Goal: Transaction & Acquisition: Purchase product/service

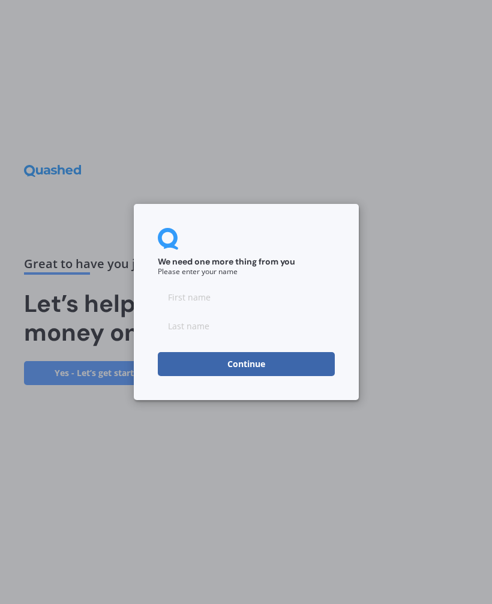
click at [228, 294] on input at bounding box center [246, 297] width 177 height 24
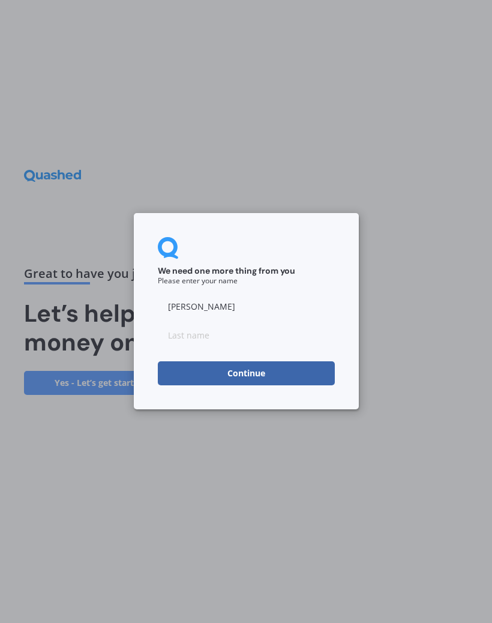
type input "[PERSON_NAME]"
click at [228, 340] on input at bounding box center [246, 335] width 177 height 24
type input "[PERSON_NAME]"
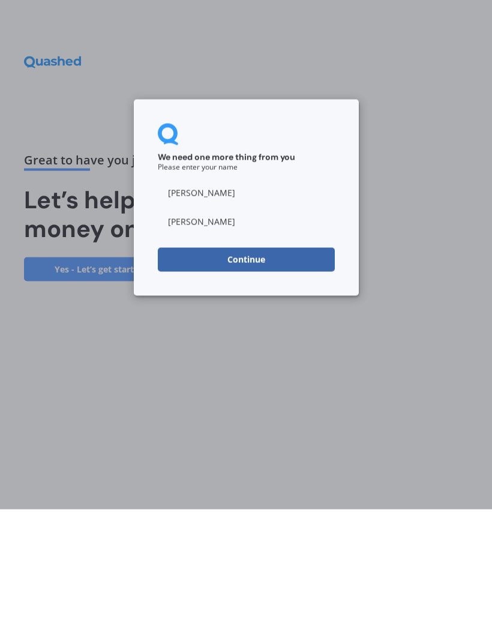
click at [299, 362] on button "Continue" at bounding box center [246, 374] width 177 height 24
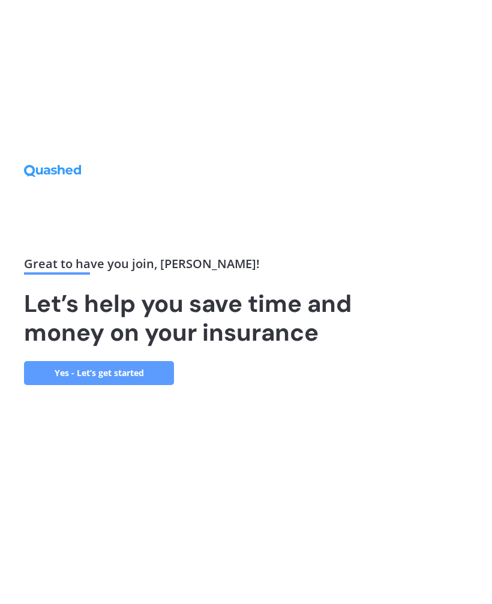
click at [131, 378] on link "Yes - Let’s get started" at bounding box center [99, 373] width 150 height 24
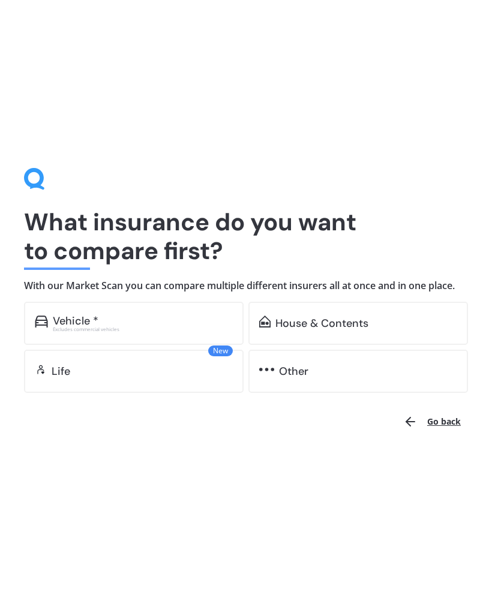
click at [94, 328] on div "Excludes commercial vehicles" at bounding box center [143, 329] width 180 height 5
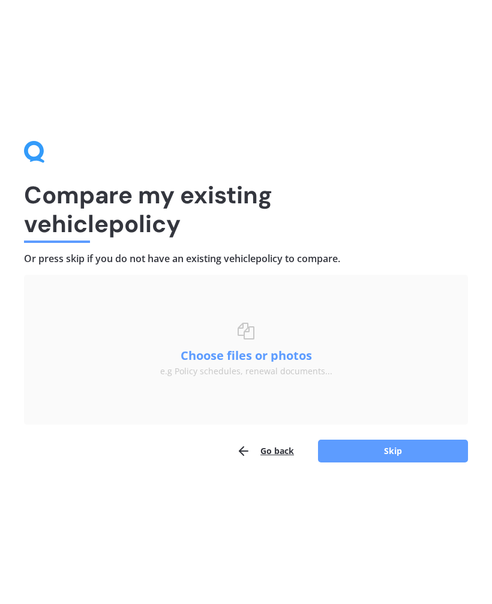
click at [397, 450] on button "Skip" at bounding box center [393, 451] width 150 height 23
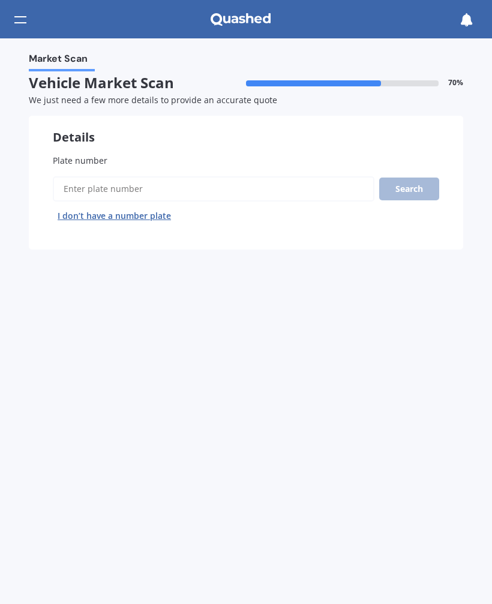
click at [117, 192] on input "Plate number" at bounding box center [213, 188] width 321 height 25
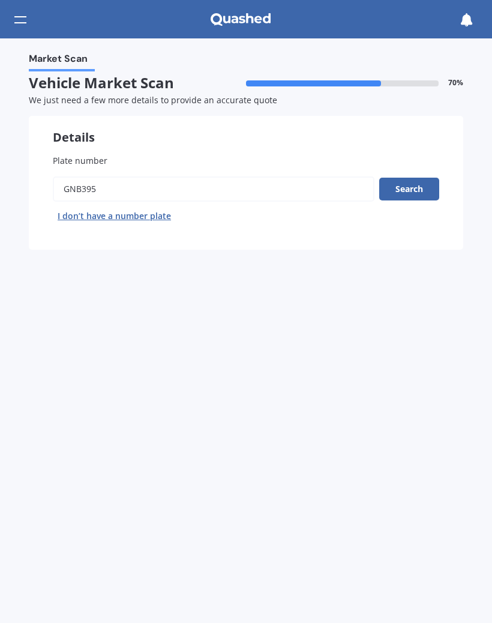
type input "GNB395"
click at [407, 190] on button "Search" at bounding box center [409, 189] width 60 height 23
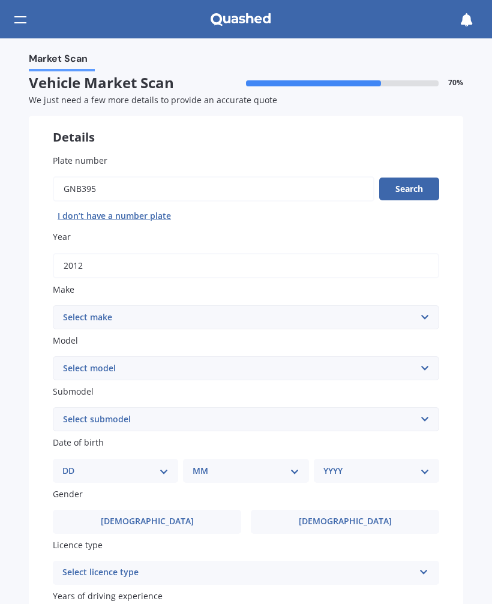
click at [419, 316] on select "Select make AC ALFA ROMEO ASTON [PERSON_NAME] AUDI AUSTIN BEDFORD Bentley BMW B…" at bounding box center [246, 317] width 386 height 24
select select "JEEP"
click at [427, 365] on select "Select model Avenger Cherokee Commander Compass Gladiator Grand Cherokee Patrio…" at bounding box center [246, 368] width 386 height 24
select select "GRAND CHEROKEE"
click at [423, 421] on select "Select submodel 6 Cyl Diesel 6 Cyl Petrol LIMITED 3.0L CRD LIMITED 3.6P4WD8A/SW…" at bounding box center [246, 419] width 386 height 24
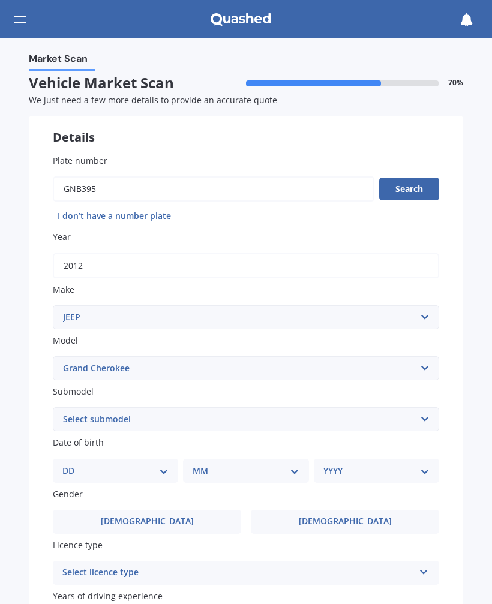
click at [75, 466] on select "DD 01 02 03 04 05 06 07 08 09 10 11 12 13 14 15 16 17 18 19 20 21 22 23 24 25 2…" at bounding box center [115, 470] width 106 height 13
select select "19"
click at [293, 467] on select "MM 01 02 03 04 05 06 07 08 09 10 11 12" at bounding box center [247, 470] width 101 height 13
select select "10"
click at [413, 469] on select "YYYY 2025 2024 2023 2022 2021 2020 2019 2018 2017 2016 2015 2014 2013 2012 2011…" at bounding box center [373, 470] width 101 height 13
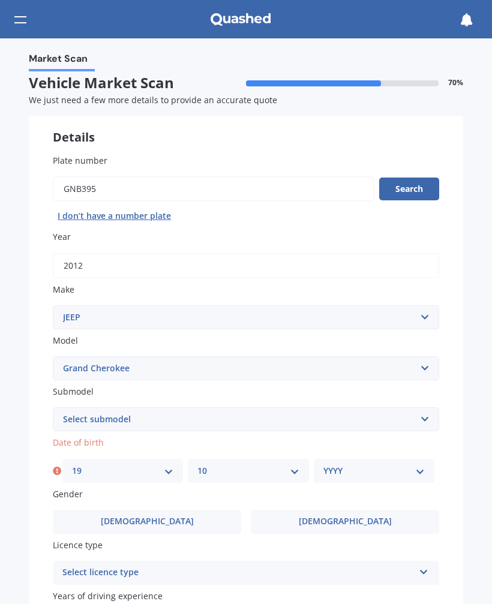
select select "1971"
click at [357, 520] on span "[DEMOGRAPHIC_DATA]" at bounding box center [345, 521] width 93 height 10
click at [0, 0] on input "[DEMOGRAPHIC_DATA]" at bounding box center [0, 0] width 0 height 0
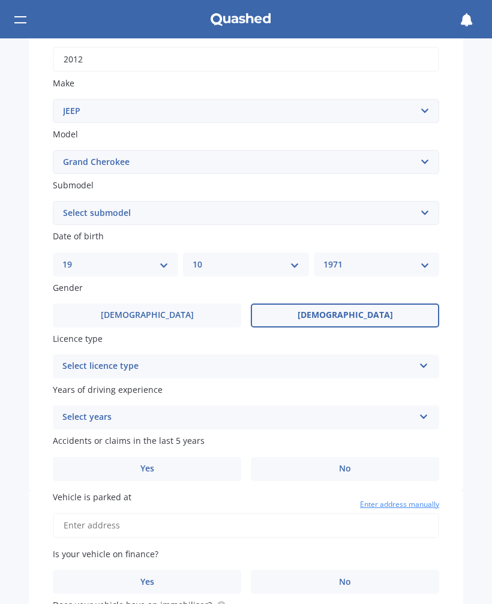
scroll to position [217, 0]
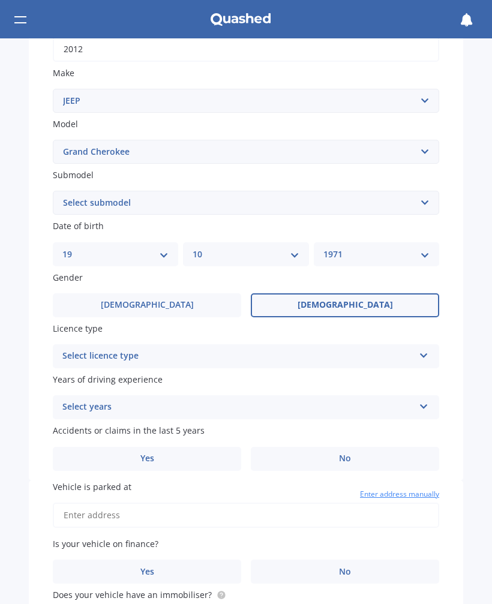
click at [418, 353] on div "Select licence type NZ Full NZ Restricted NZ Learners [GEOGRAPHIC_DATA] [GEOGRA…" at bounding box center [246, 356] width 386 height 24
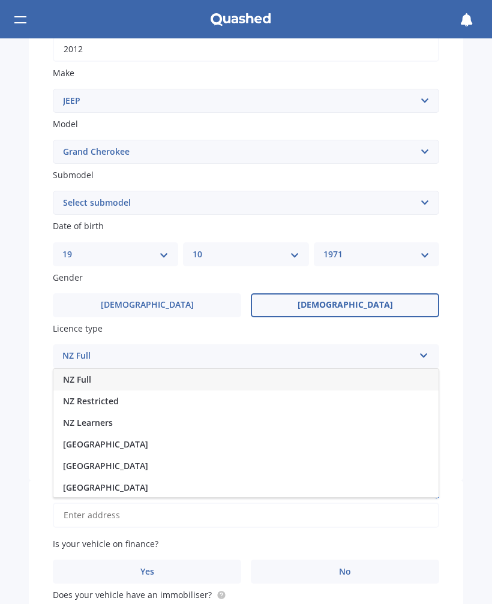
click at [82, 377] on div "NZ Full" at bounding box center [245, 380] width 385 height 22
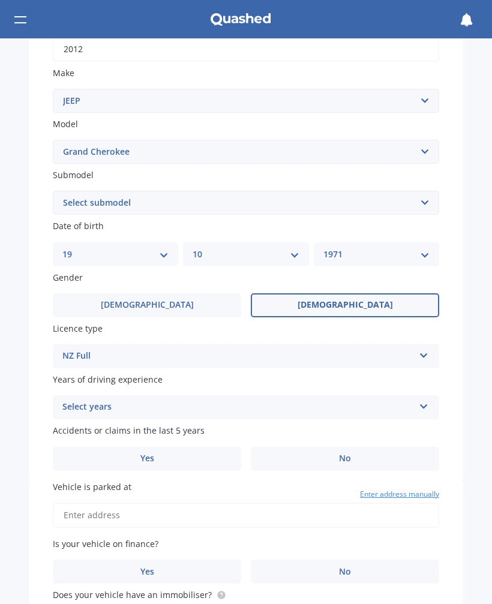
click at [420, 400] on icon at bounding box center [424, 404] width 10 height 8
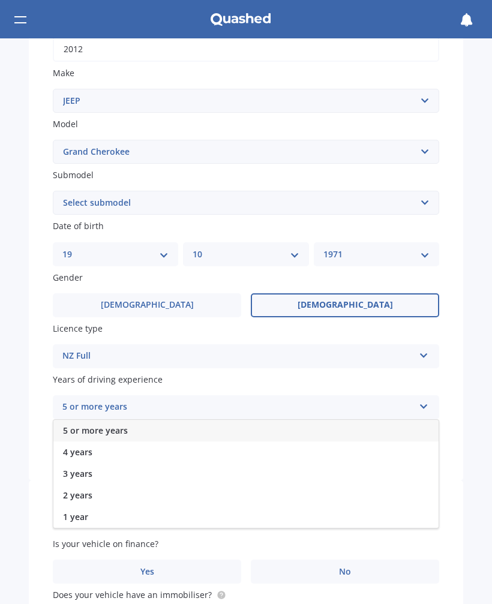
click at [109, 403] on div "5 or more years" at bounding box center [237, 407] width 351 height 14
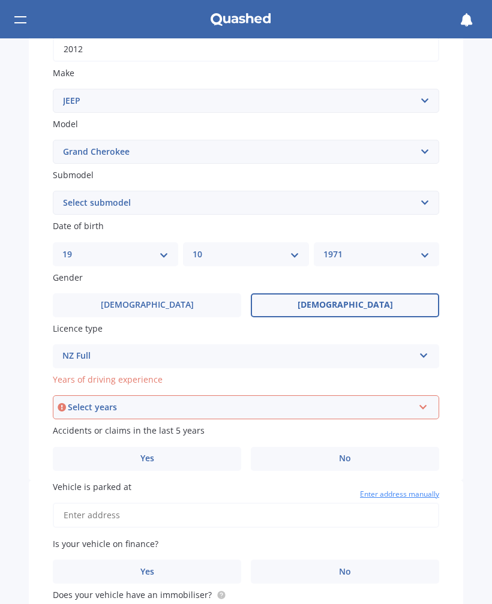
click at [423, 401] on icon at bounding box center [423, 405] width 10 height 8
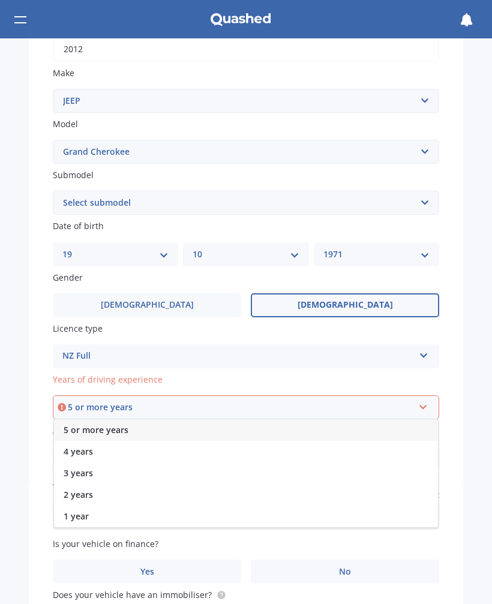
click at [105, 424] on span "5 or more years" at bounding box center [96, 429] width 65 height 11
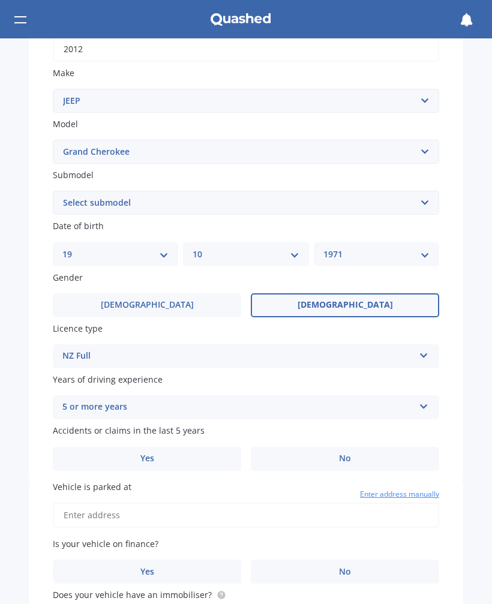
click at [163, 447] on label "Yes" at bounding box center [147, 459] width 188 height 24
click at [0, 0] on input "Yes" at bounding box center [0, 0] width 0 height 0
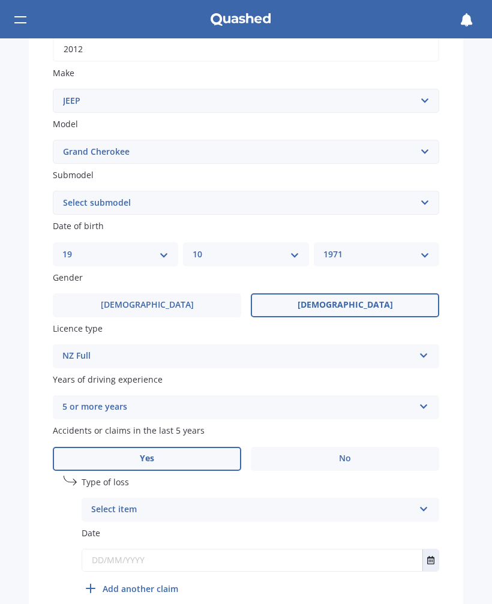
click at [416, 502] on div "Select item At fault accident Not at fault accident" at bounding box center [260, 510] width 357 height 24
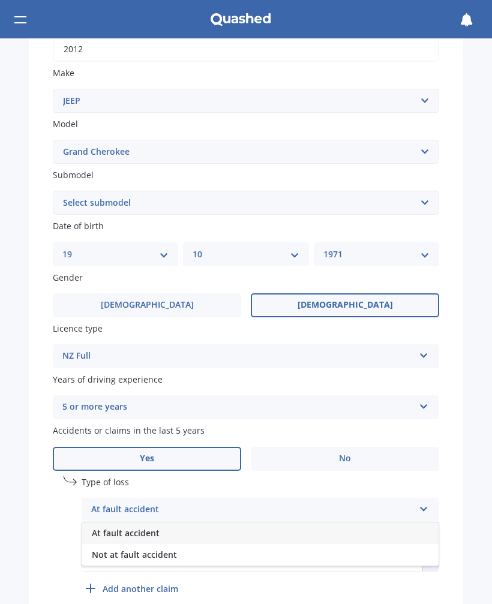
click at [151, 527] on span "At fault accident" at bounding box center [126, 532] width 68 height 11
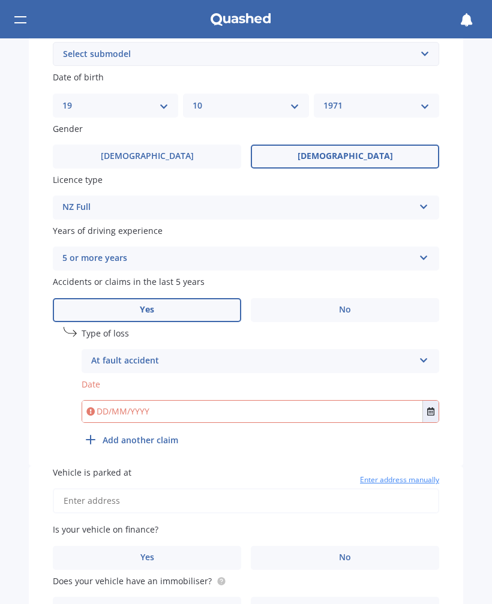
scroll to position [371, 0]
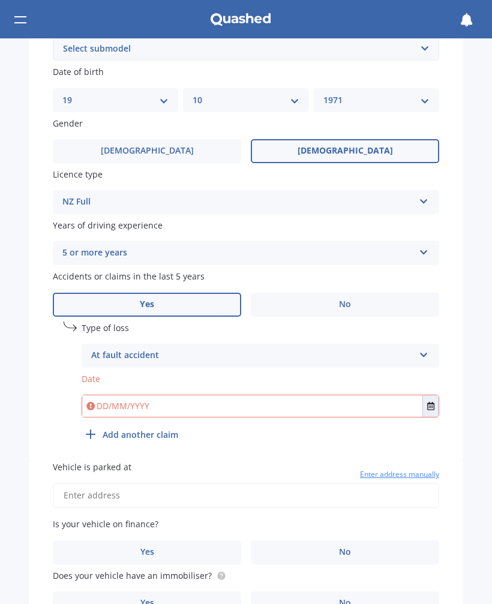
click at [124, 396] on input "text" at bounding box center [252, 406] width 340 height 22
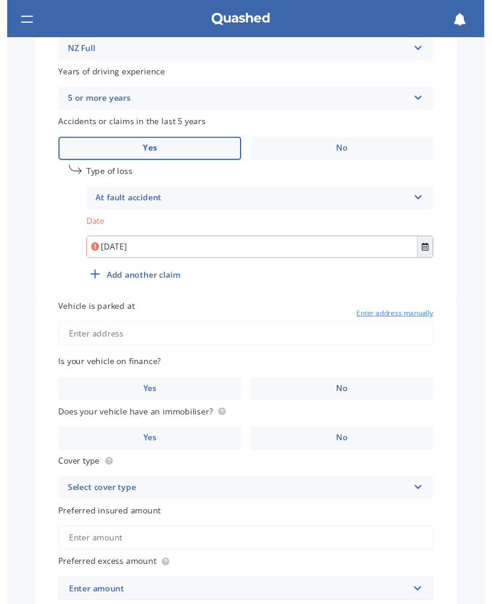
scroll to position [528, 0]
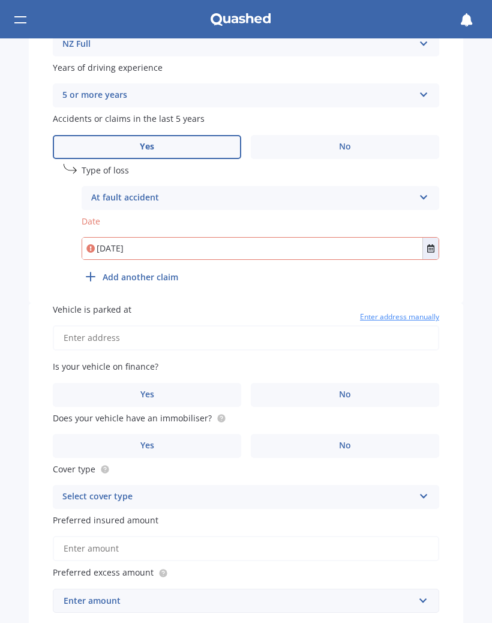
type input "[DATE]"
click at [387, 335] on input "Vehicle is parked at" at bounding box center [246, 337] width 386 height 25
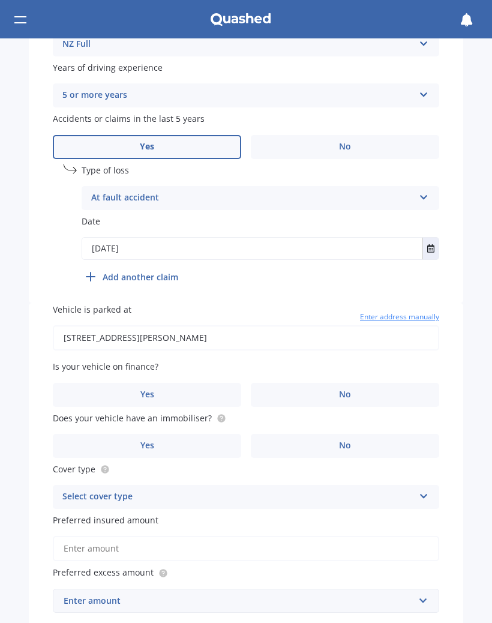
type input "[STREET_ADDRESS]"
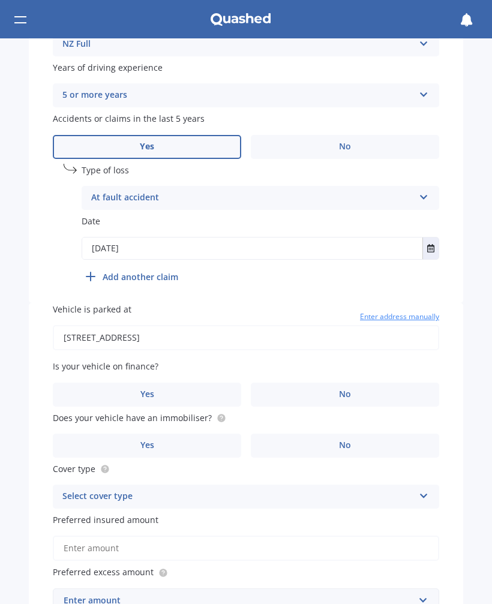
click at [352, 383] on label "No" at bounding box center [345, 395] width 188 height 24
click at [0, 0] on input "No" at bounding box center [0, 0] width 0 height 0
click at [344, 440] on span "No" at bounding box center [345, 445] width 12 height 10
click at [0, 0] on input "No" at bounding box center [0, 0] width 0 height 0
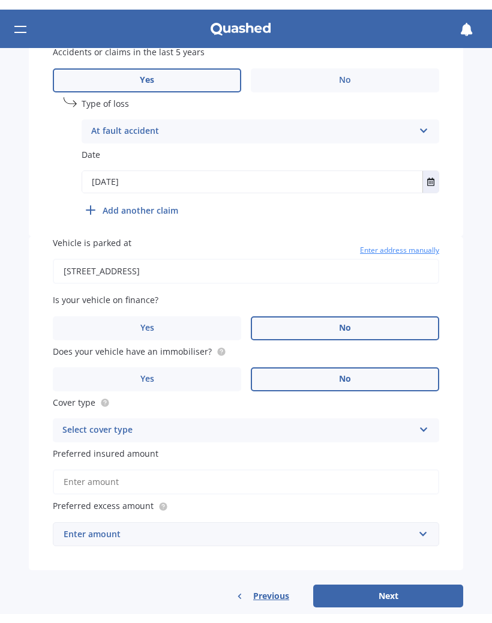
scroll to position [605, 0]
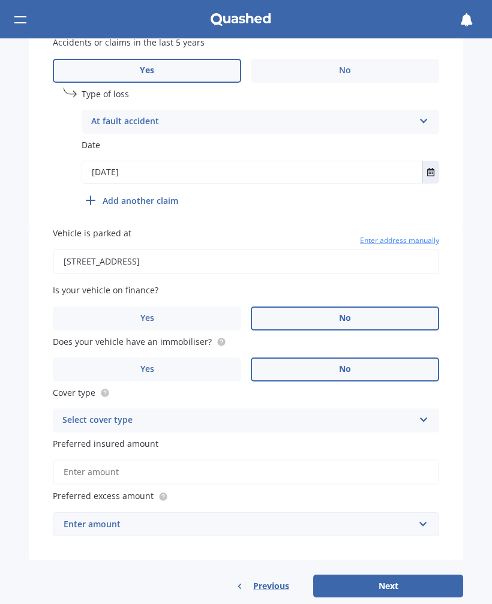
click at [419, 408] on div "Select cover type Comprehensive Third Party, Fire & Theft Third Party" at bounding box center [246, 420] width 386 height 24
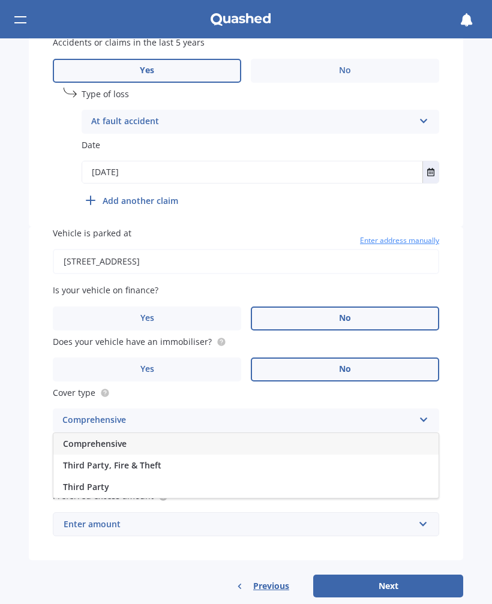
click at [101, 438] on span "Comprehensive" at bounding box center [95, 443] width 64 height 11
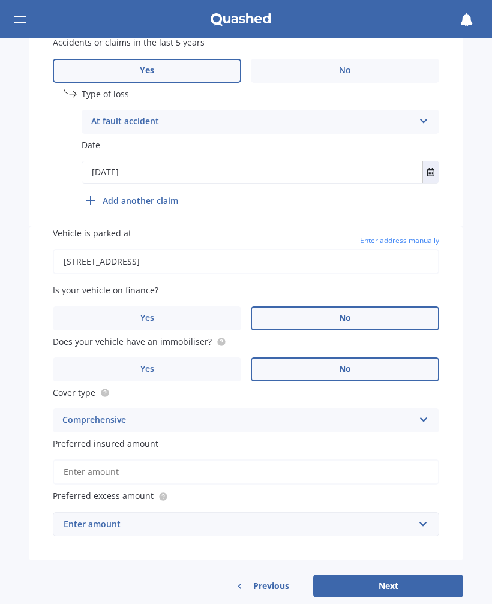
click at [418, 459] on input "Preferred insured amount" at bounding box center [246, 471] width 386 height 25
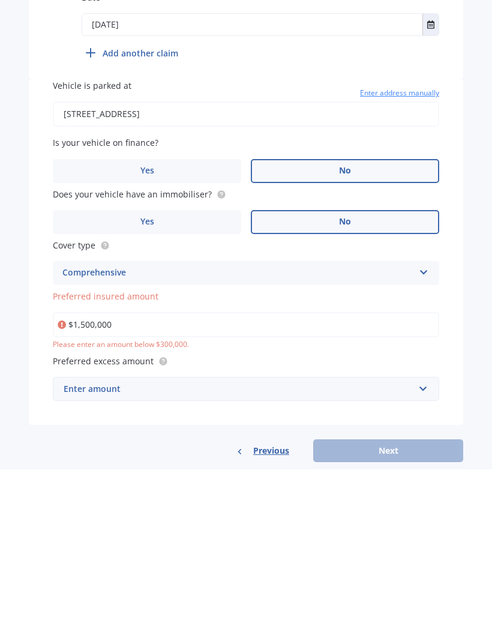
scroll to position [598, 0]
click at [416, 531] on input "text" at bounding box center [241, 542] width 375 height 23
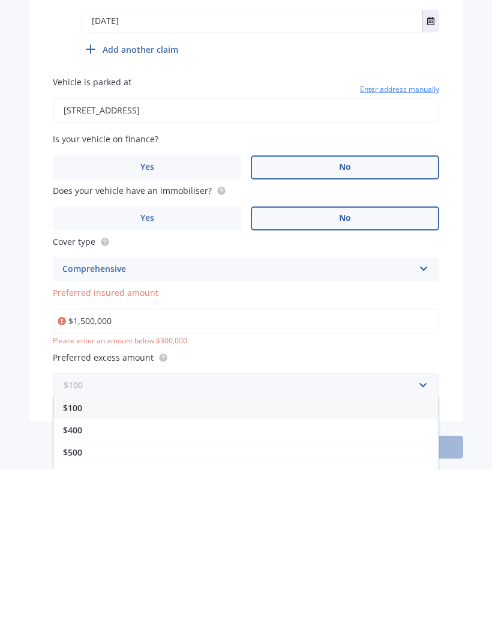
scroll to position [602, 0]
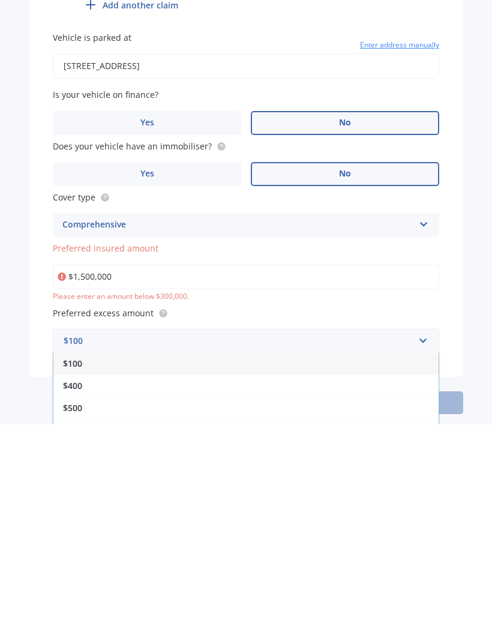
click at [77, 600] on span "$500" at bounding box center [72, 605] width 19 height 11
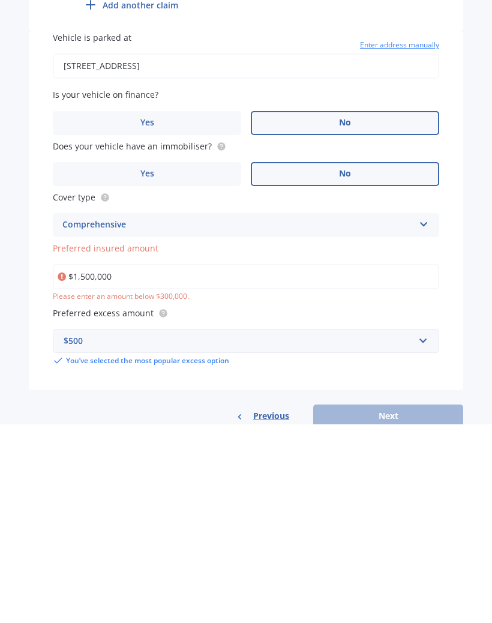
click at [465, 360] on div "Market Scan Vehicle Market Scan 70 % We just need a few more details to provide…" at bounding box center [246, 330] width 492 height 584
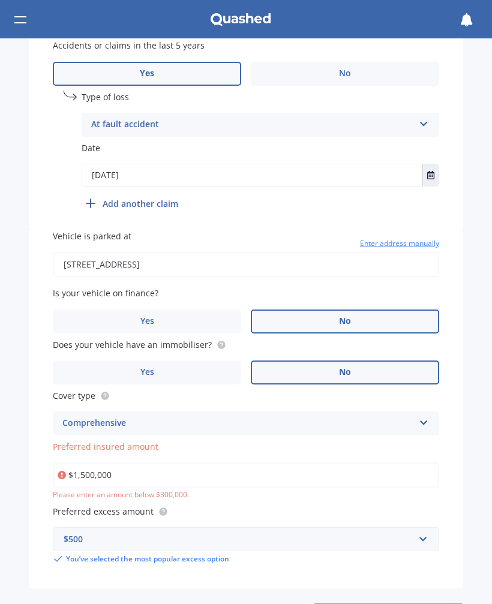
click at [125, 462] on input "$1,500,000" at bounding box center [246, 474] width 386 height 25
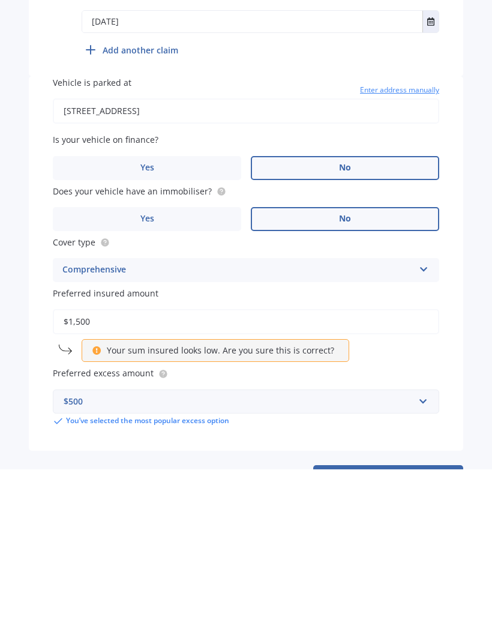
type input "$15,000"
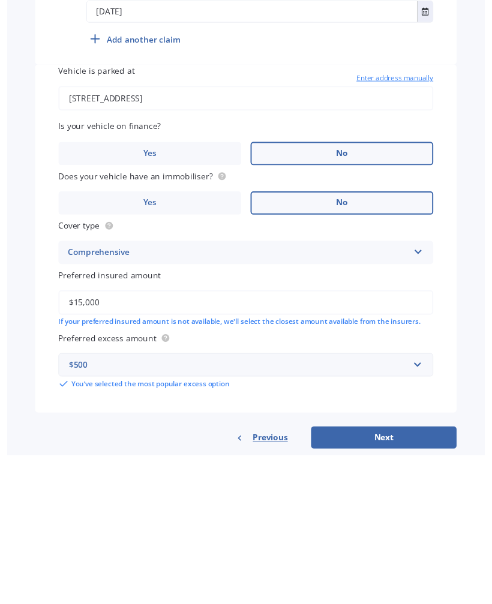
scroll to position [611, 0]
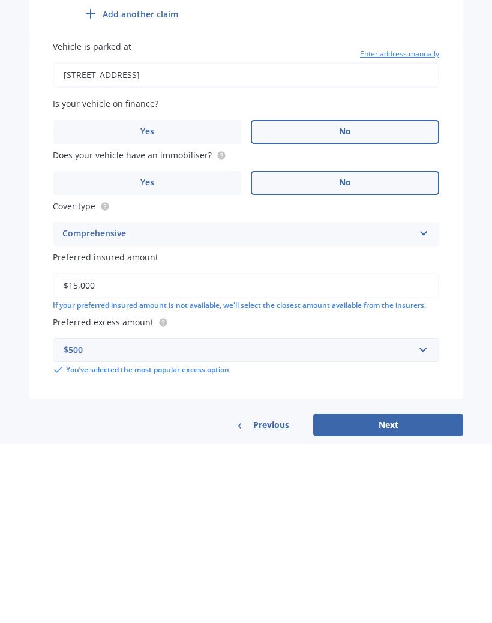
click at [395, 593] on button "Next" at bounding box center [388, 604] width 150 height 23
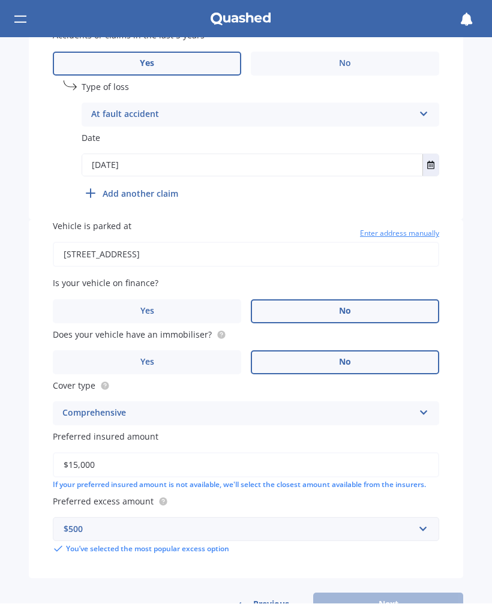
scroll to position [342, 0]
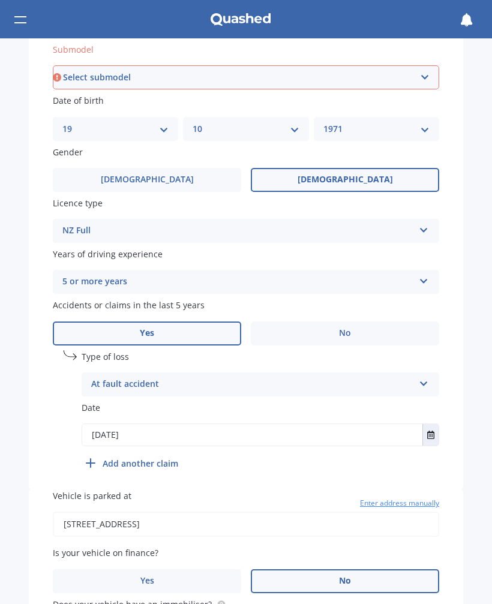
click at [423, 70] on select "Select submodel 6 Cyl Diesel 6 Cyl Petrol LIMITED 3.0L CRD LIMITED 3.6P4WD8A/SW…" at bounding box center [246, 77] width 386 height 24
click at [425, 73] on select "Select submodel 6 Cyl Diesel 6 Cyl Petrol LIMITED 3.0L CRD LIMITED 3.6P4WD8A/SW…" at bounding box center [246, 77] width 386 height 24
select select "OVERLAND 3.0D/4WD"
click at [387, 254] on div "Years of driving experience 5 or more years 5 or more years 4 years 3 years 2 y…" at bounding box center [246, 271] width 386 height 46
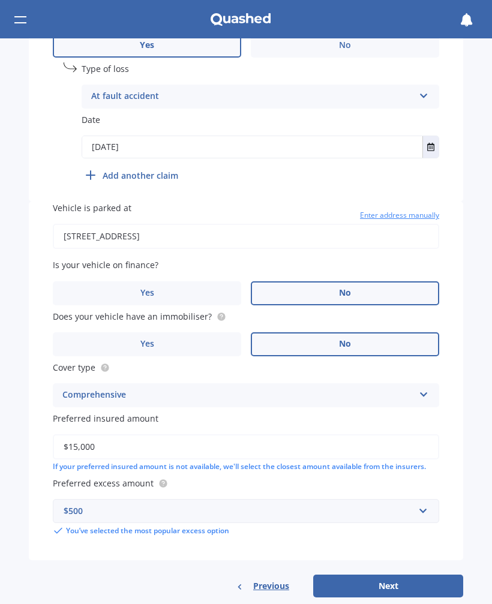
click at [391, 575] on button "Next" at bounding box center [388, 586] width 150 height 23
select select "19"
select select "10"
select select "1971"
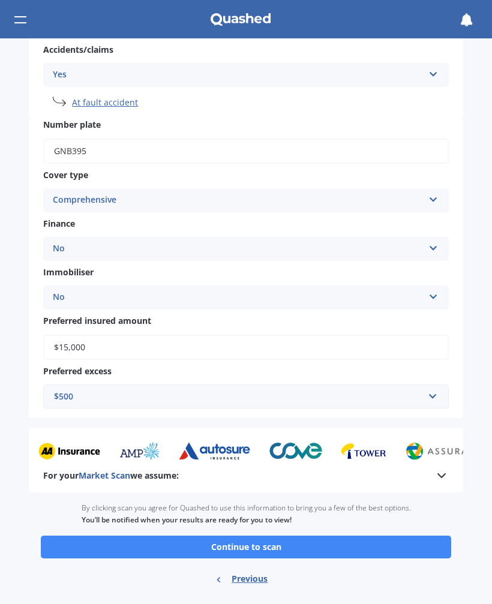
scroll to position [344, 0]
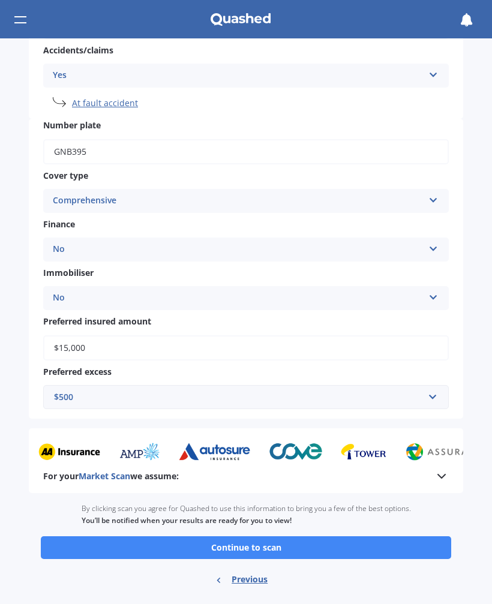
click at [266, 536] on button "Continue to scan" at bounding box center [246, 547] width 410 height 23
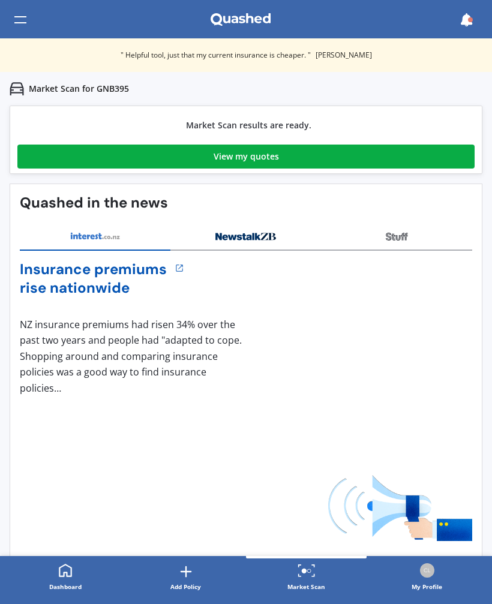
click at [254, 163] on div "View my quotes" at bounding box center [246, 157] width 65 height 24
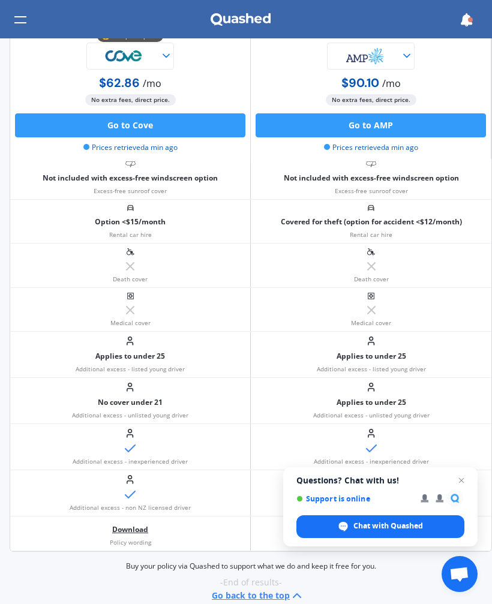
click at [136, 526] on link "Download" at bounding box center [130, 529] width 36 height 8
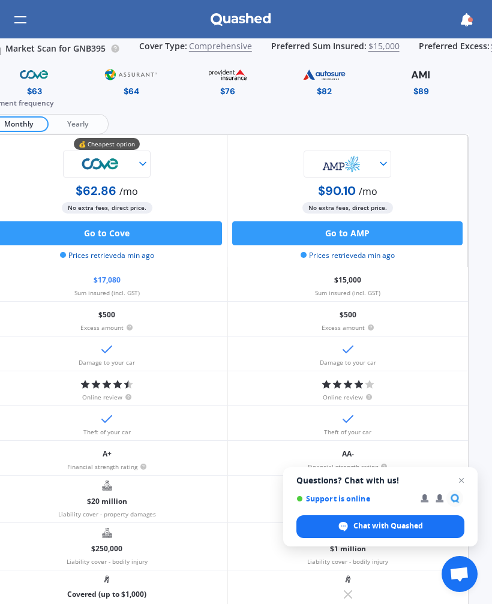
scroll to position [0, 24]
